Goal: Transaction & Acquisition: Purchase product/service

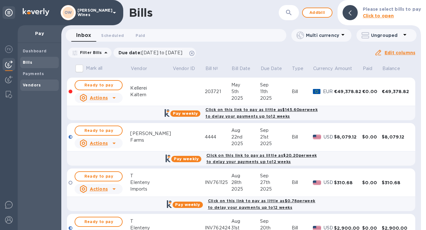
click at [35, 89] on div "Vendors" at bounding box center [39, 85] width 39 height 11
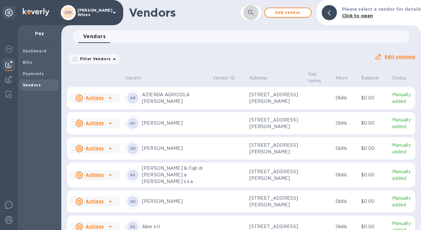
click at [252, 15] on icon "button" at bounding box center [251, 13] width 8 height 8
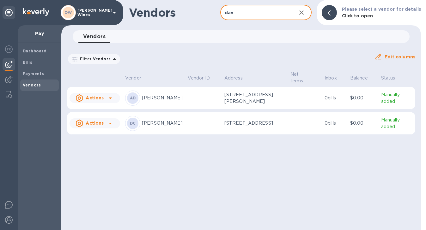
type input "david"
click at [112, 123] on icon at bounding box center [110, 124] width 8 height 8
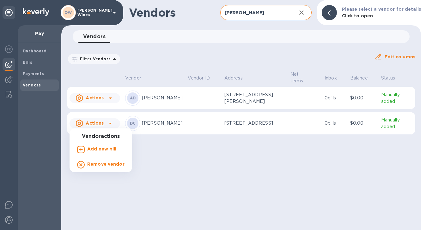
click at [107, 149] on b "Add new bill" at bounding box center [101, 149] width 29 height 5
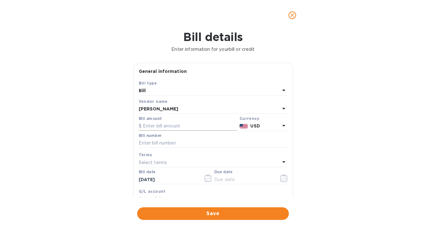
click at [154, 126] on input "text" at bounding box center [188, 126] width 98 height 9
type input "1,766.49"
click at [280, 178] on icon "button" at bounding box center [283, 179] width 7 height 8
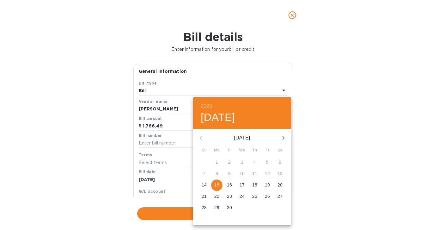
click at [213, 188] on span "15" at bounding box center [216, 185] width 11 height 6
type input "09/15/2025"
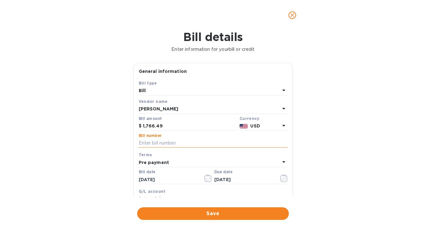
click at [151, 144] on input "text" at bounding box center [213, 143] width 149 height 9
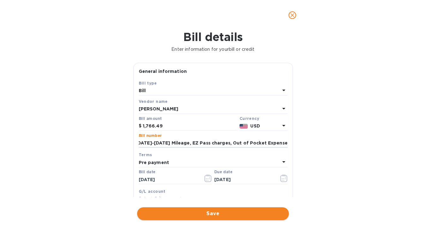
type input "EE Reimbursement: July-Aug. 2025 Mileage, EZ Pass charges, Out of Pocket Expens…"
click at [251, 213] on span "Save" at bounding box center [213, 214] width 142 height 8
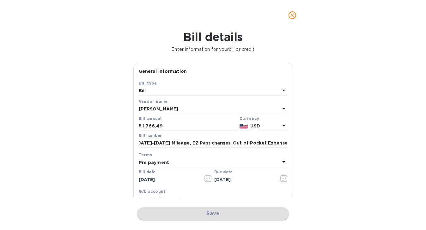
scroll to position [0, 0]
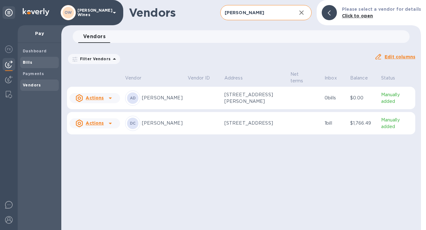
click at [27, 58] on div "Bills" at bounding box center [39, 62] width 39 height 11
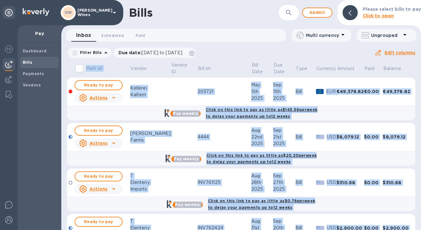
drag, startPoint x: 421, startPoint y: 89, endPoint x: 420, endPoint y: 103, distance: 13.6
click at [420, 104] on div "Bills ​ Add bill Please select bills to pay Click to open Inbox 0 Scheduled 0 P…" at bounding box center [243, 115] width 365 height 230
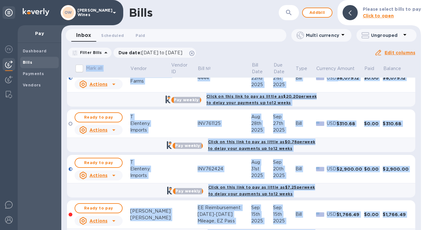
scroll to position [81, 0]
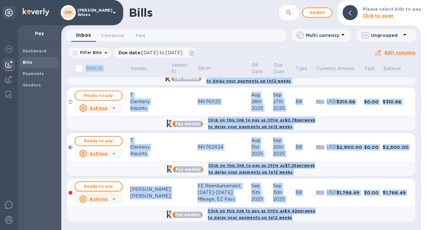
click at [94, 188] on span "Ready to pay" at bounding box center [98, 187] width 37 height 8
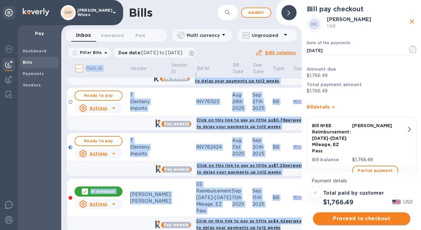
click at [365, 218] on span "Proceed to checkout" at bounding box center [361, 219] width 87 height 8
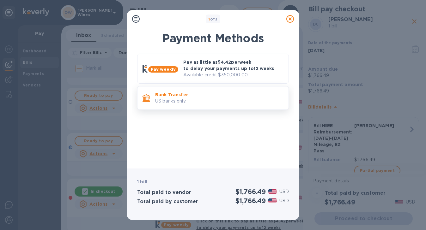
click at [206, 100] on p "US banks only." at bounding box center [219, 101] width 128 height 7
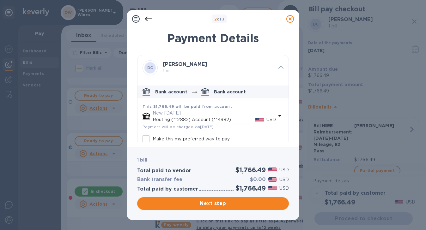
scroll to position [35, 0]
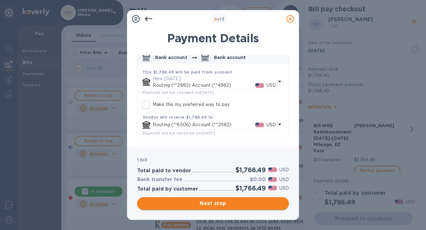
click at [224, 203] on span "Next step" at bounding box center [213, 204] width 142 height 8
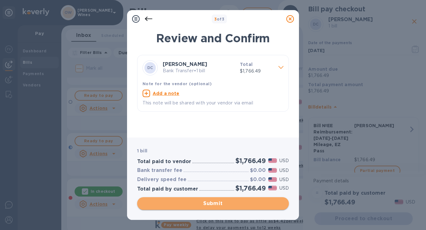
click at [224, 203] on span "Submit" at bounding box center [213, 204] width 142 height 8
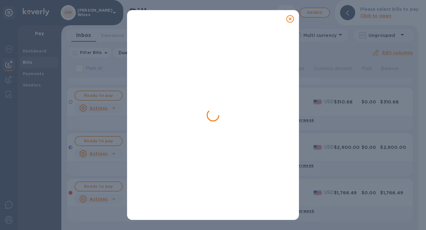
click at [291, 21] on icon at bounding box center [290, 19] width 8 height 8
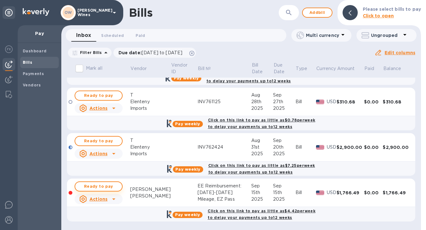
click at [108, 188] on span "Ready to pay" at bounding box center [98, 187] width 37 height 8
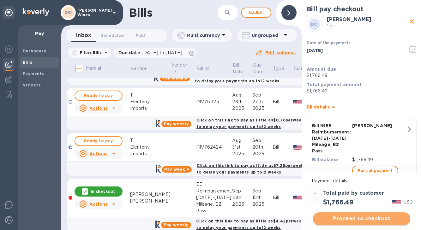
click at [364, 218] on span "Proceed to checkout" at bounding box center [361, 219] width 87 height 8
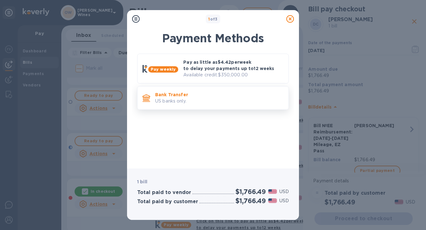
click at [174, 101] on p "US banks only." at bounding box center [219, 101] width 128 height 7
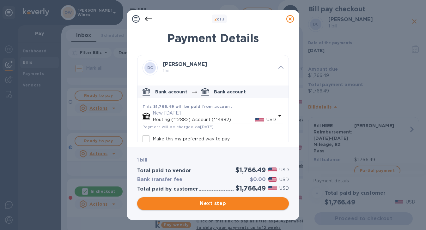
click at [218, 203] on span "Next step" at bounding box center [213, 204] width 142 height 8
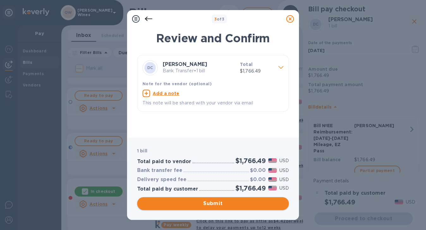
click at [218, 202] on span "Submit" at bounding box center [213, 204] width 142 height 8
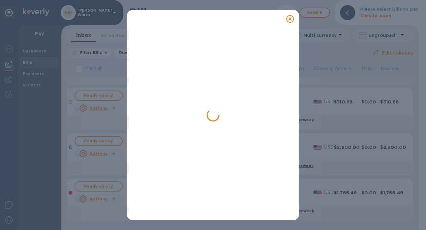
click at [265, 74] on div at bounding box center [213, 124] width 152 height 184
click at [287, 19] on icon at bounding box center [290, 19] width 8 height 8
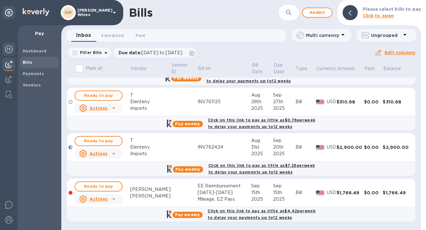
click at [12, 48] on img at bounding box center [9, 49] width 8 height 8
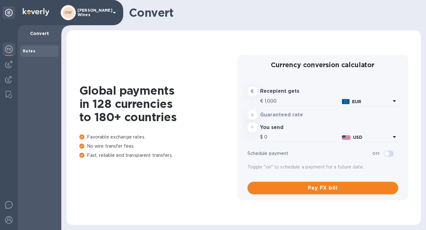
type input "1,179.2"
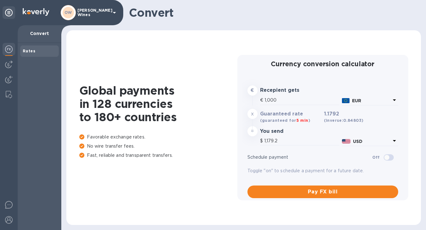
click at [22, 68] on div "Rates" at bounding box center [40, 136] width 44 height 187
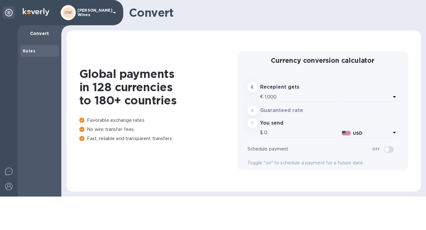
type input "1,179.2"
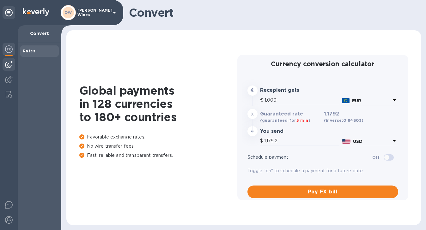
click at [8, 69] on div at bounding box center [9, 64] width 13 height 13
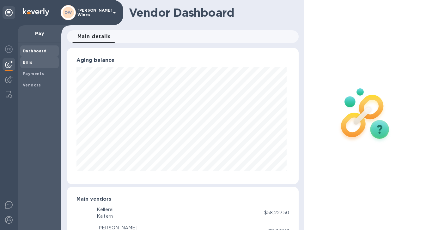
scroll to position [136, 229]
click at [26, 65] on span "Bills" at bounding box center [27, 62] width 9 height 6
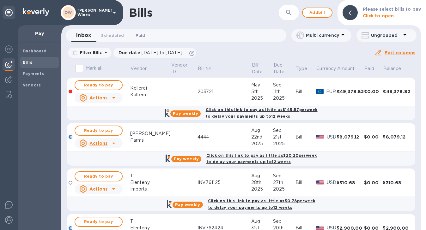
click at [138, 34] on span "Paid 0" at bounding box center [140, 35] width 9 height 7
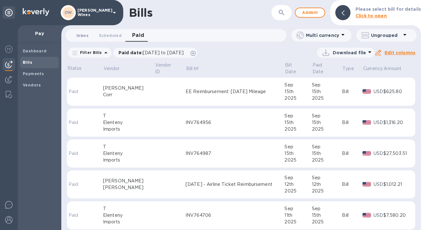
click at [82, 36] on span "Inbox 0" at bounding box center [82, 35] width 12 height 7
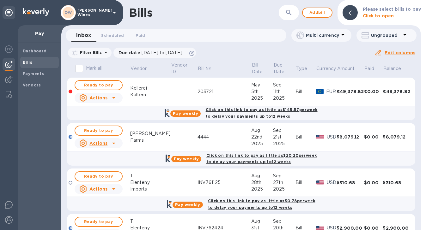
scroll to position [81, 0]
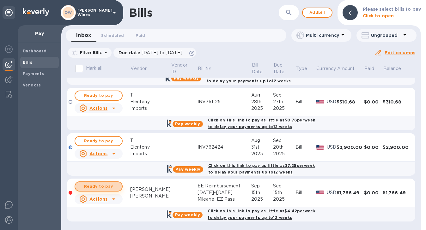
click at [94, 187] on span "Ready to pay" at bounding box center [98, 187] width 37 height 8
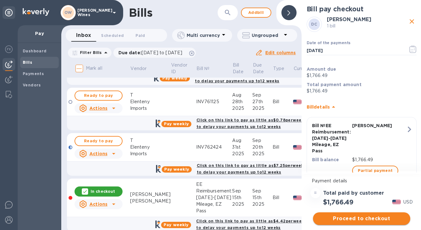
click at [363, 222] on span "Proceed to checkout" at bounding box center [361, 219] width 87 height 8
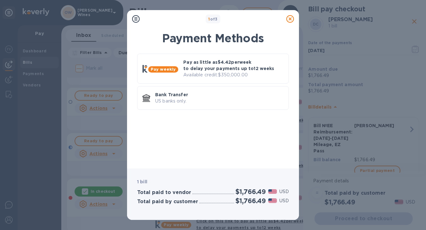
click at [192, 111] on div "Pay weekly Pay as little as $4.42 per week to delay your payments up to 12 week…" at bounding box center [213, 83] width 152 height 59
click at [189, 98] on p "Bank Transfer" at bounding box center [219, 95] width 128 height 6
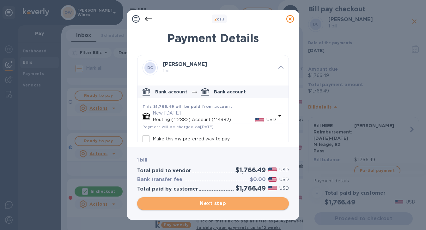
click at [226, 204] on span "Next step" at bounding box center [213, 204] width 142 height 8
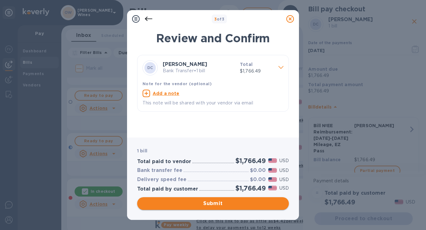
click at [226, 204] on span "Submit" at bounding box center [213, 204] width 142 height 8
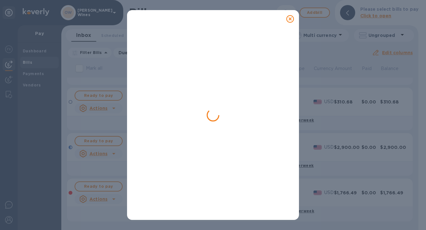
click at [291, 21] on icon at bounding box center [290, 19] width 8 height 8
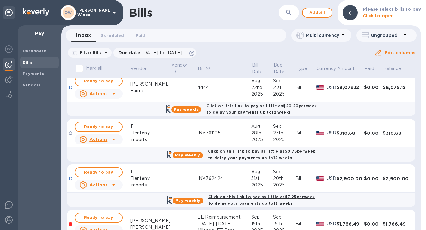
scroll to position [81, 0]
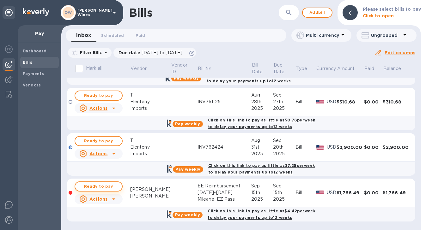
click at [98, 186] on span "Ready to pay" at bounding box center [98, 187] width 37 height 8
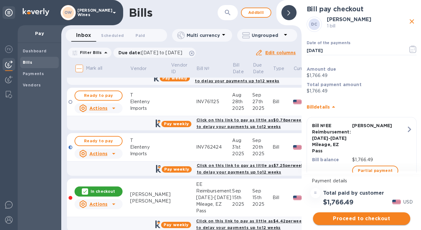
click at [353, 222] on span "Proceed to checkout" at bounding box center [361, 219] width 87 height 8
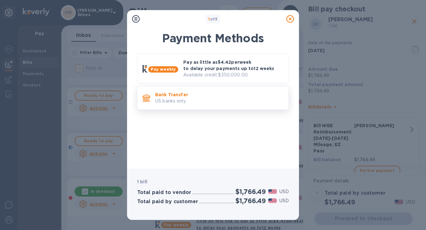
click at [202, 99] on p "US banks only." at bounding box center [219, 101] width 128 height 7
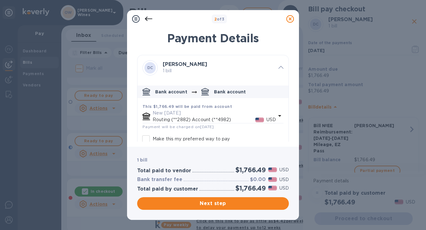
scroll to position [35, 0]
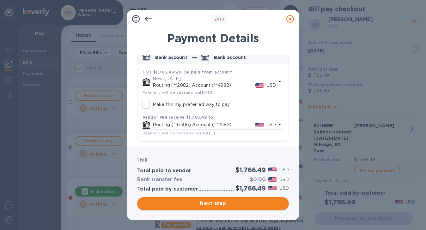
click at [242, 202] on span "Next step" at bounding box center [213, 204] width 142 height 8
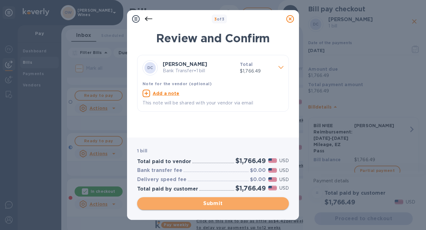
click at [242, 203] on span "Submit" at bounding box center [213, 204] width 142 height 8
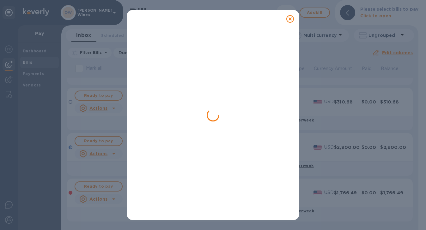
click at [289, 20] on icon at bounding box center [290, 19] width 8 height 8
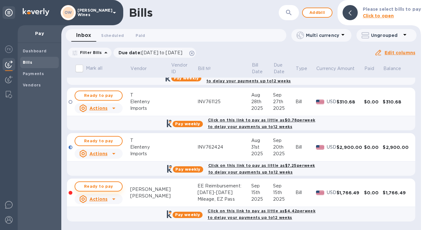
click at [94, 189] on span "Ready to pay" at bounding box center [98, 187] width 37 height 8
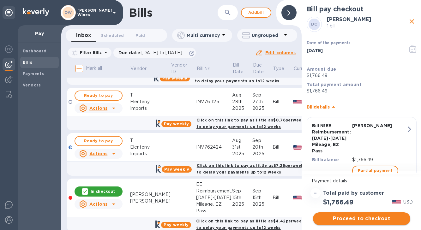
click at [365, 220] on span "Proceed to checkout" at bounding box center [361, 219] width 87 height 8
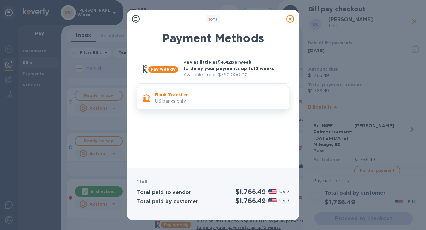
click at [167, 94] on p "Bank Transfer" at bounding box center [219, 95] width 128 height 6
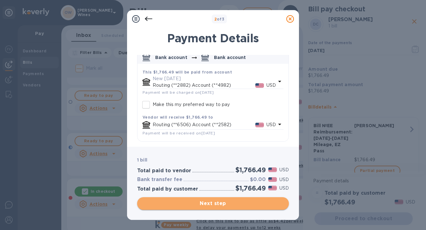
click at [235, 205] on span "Next step" at bounding box center [213, 204] width 142 height 8
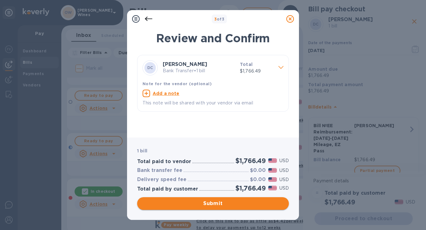
click at [234, 207] on span "Submit" at bounding box center [213, 204] width 142 height 8
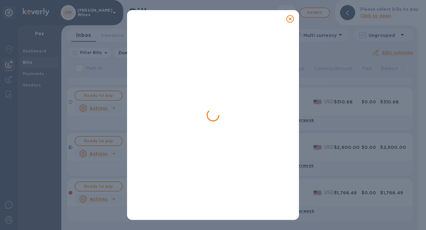
click at [290, 20] on icon at bounding box center [290, 19] width 8 height 8
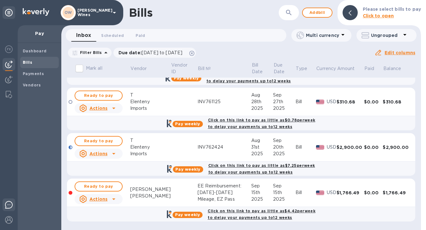
click at [6, 207] on img at bounding box center [9, 205] width 8 height 8
click at [115, 12] on icon at bounding box center [114, 13] width 3 height 2
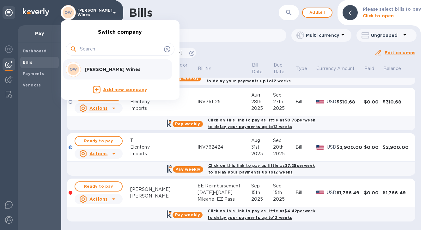
click at [114, 13] on div at bounding box center [213, 115] width 426 height 230
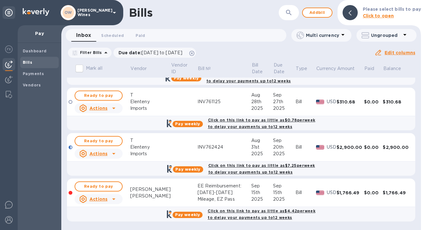
click at [114, 13] on icon at bounding box center [115, 13] width 8 height 8
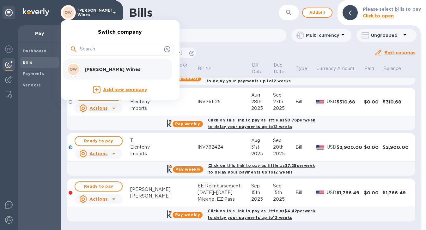
click at [48, 13] on div at bounding box center [213, 115] width 426 height 230
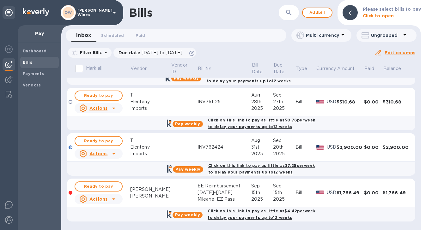
click at [11, 12] on icon at bounding box center [9, 13] width 8 height 8
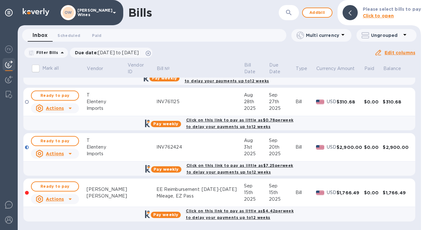
click at [34, 13] on img at bounding box center [36, 12] width 27 height 8
click at [9, 13] on icon at bounding box center [9, 13] width 8 height 8
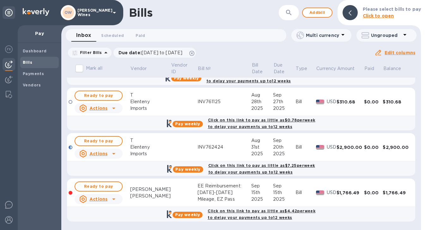
click at [112, 13] on icon at bounding box center [115, 13] width 8 height 8
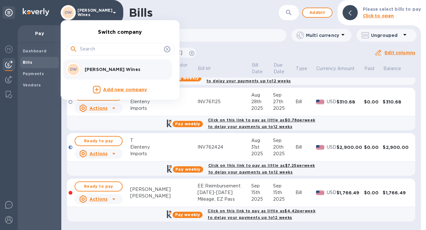
click at [121, 67] on p "[PERSON_NAME] Wines" at bounding box center [125, 69] width 80 height 6
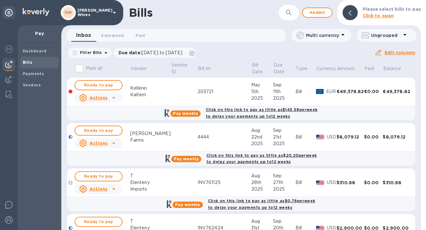
click at [111, 13] on icon at bounding box center [115, 13] width 8 height 8
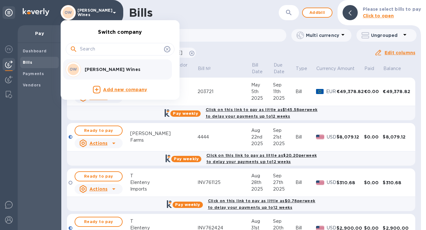
click at [9, 222] on div at bounding box center [213, 115] width 426 height 230
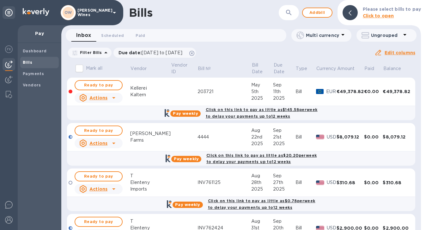
click at [9, 222] on img at bounding box center [9, 220] width 8 height 8
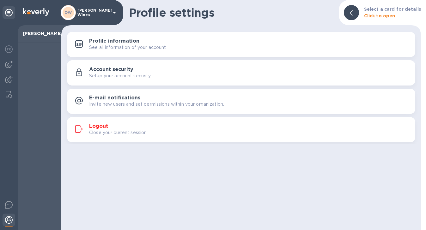
click at [103, 126] on h3 "Logout" at bounding box center [98, 127] width 19 height 6
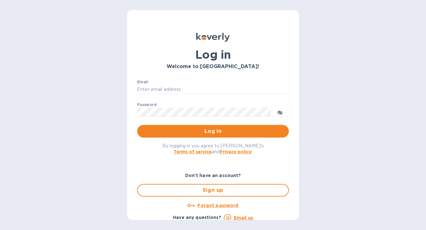
type input "[EMAIL_ADDRESS][DOMAIN_NAME]"
click at [226, 130] on span "Log in" at bounding box center [213, 132] width 142 height 8
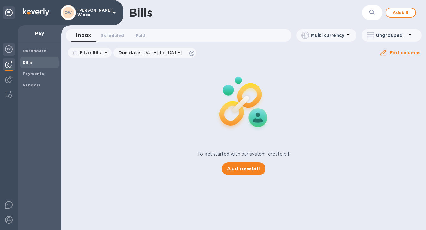
click at [9, 49] on img at bounding box center [9, 49] width 8 height 8
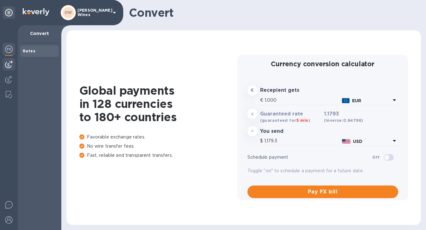
click at [7, 66] on img at bounding box center [9, 65] width 8 height 8
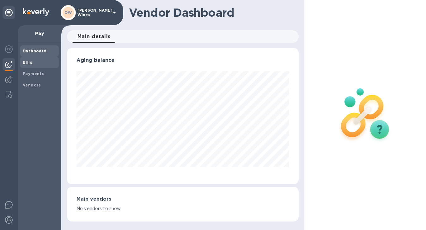
scroll to position [136, 232]
click at [27, 63] on b "Bills" at bounding box center [27, 62] width 9 height 5
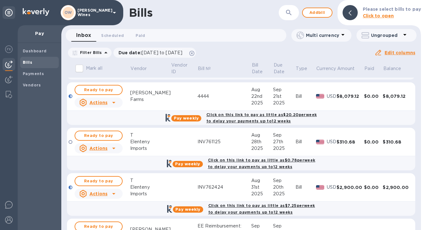
scroll to position [81, 0]
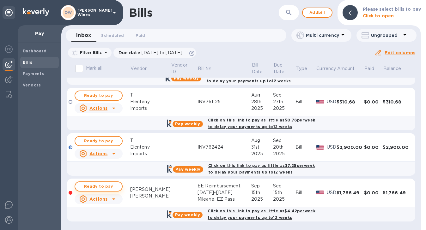
click at [101, 186] on span "Ready to pay" at bounding box center [98, 187] width 37 height 8
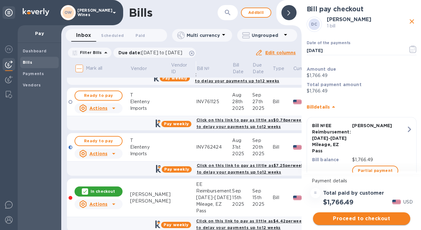
click at [378, 220] on span "Proceed to checkout" at bounding box center [361, 219] width 87 height 8
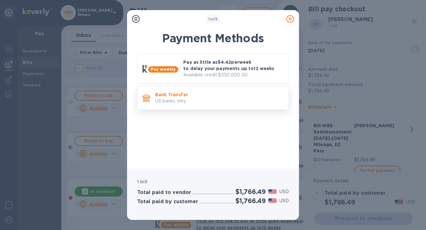
click at [197, 97] on p "Bank Transfer" at bounding box center [219, 95] width 128 height 6
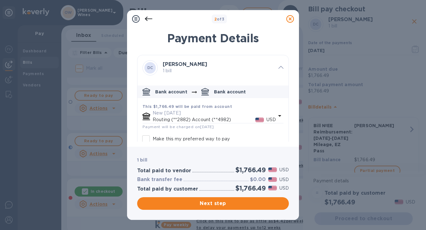
scroll to position [35, 0]
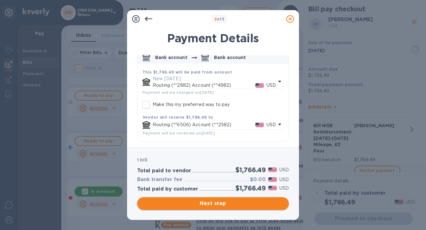
click at [233, 201] on span "Next step" at bounding box center [213, 204] width 142 height 8
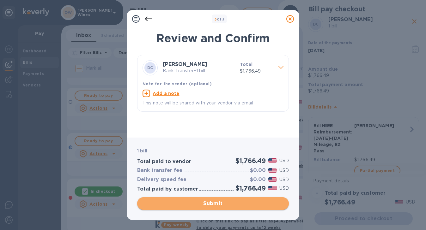
click at [233, 201] on span "Submit" at bounding box center [213, 204] width 142 height 8
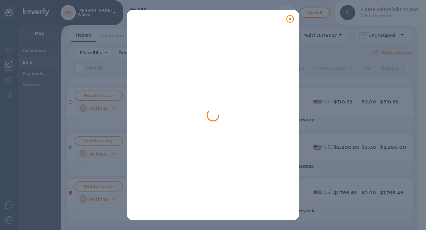
click at [290, 21] on icon at bounding box center [290, 19] width 8 height 8
